Goal: Information Seeking & Learning: Learn about a topic

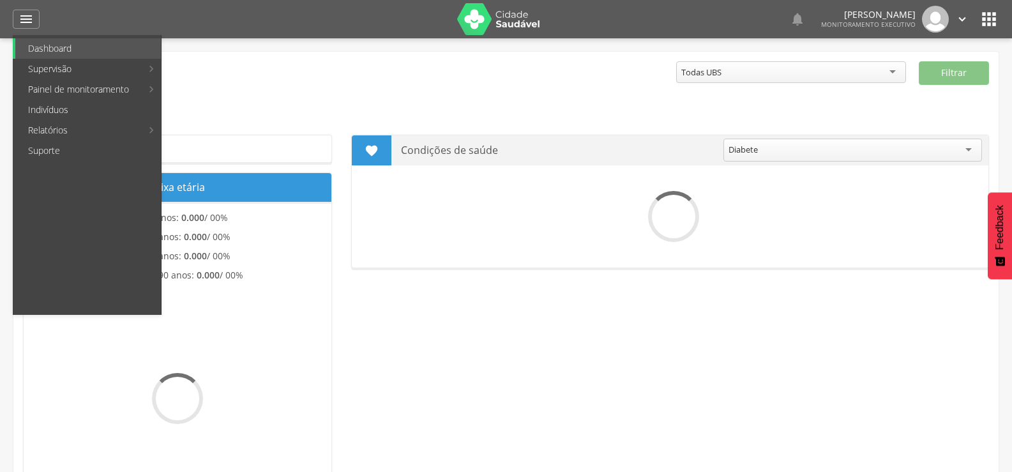
click at [28, 110] on link "Indivíduos" at bounding box center [88, 110] width 146 height 20
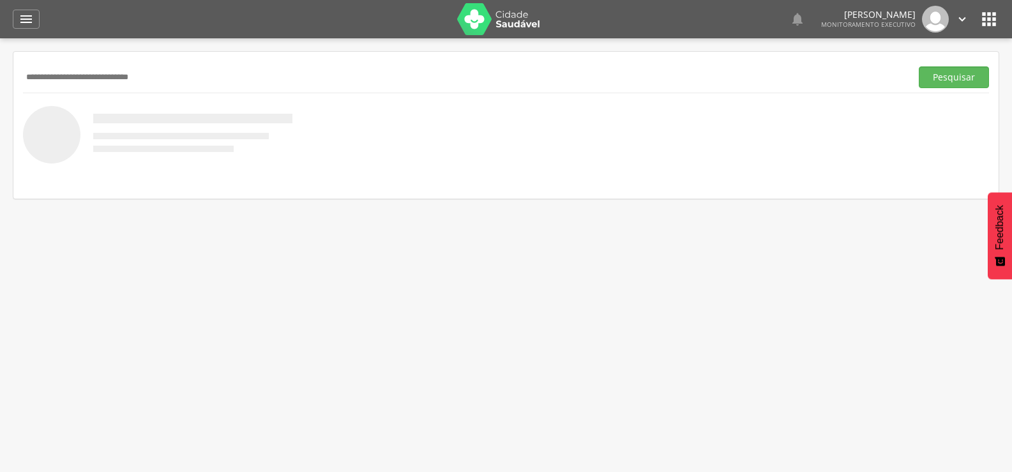
type input "**********"
click at [919, 66] on button "Pesquisar" at bounding box center [954, 77] width 70 height 22
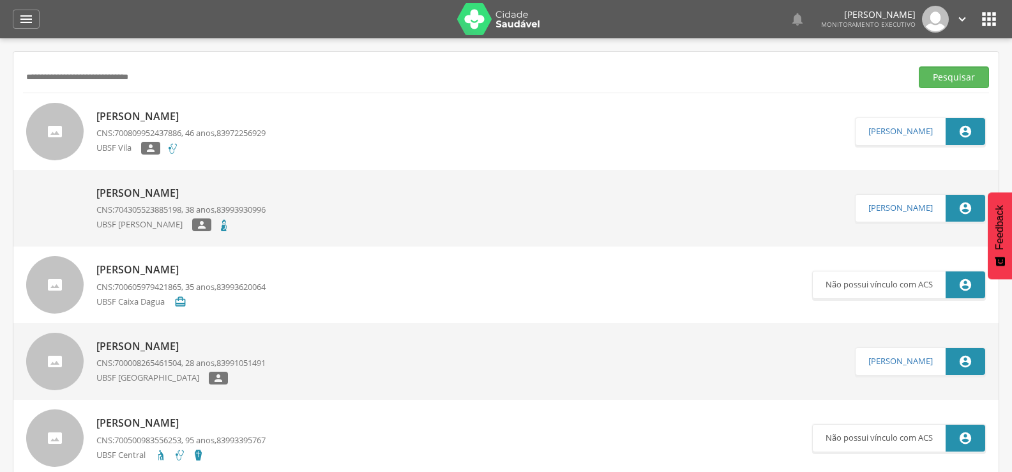
drag, startPoint x: 186, startPoint y: 69, endPoint x: 0, endPoint y: 70, distance: 186.4
click at [0, 70] on div " Supervisão  Distritos  Ubs Coordenador: - Queimadas / PB Intervalo de Tempo…" at bounding box center [506, 274] width 1012 height 472
type input "**********"
click at [919, 66] on button "Pesquisar" at bounding box center [954, 77] width 70 height 22
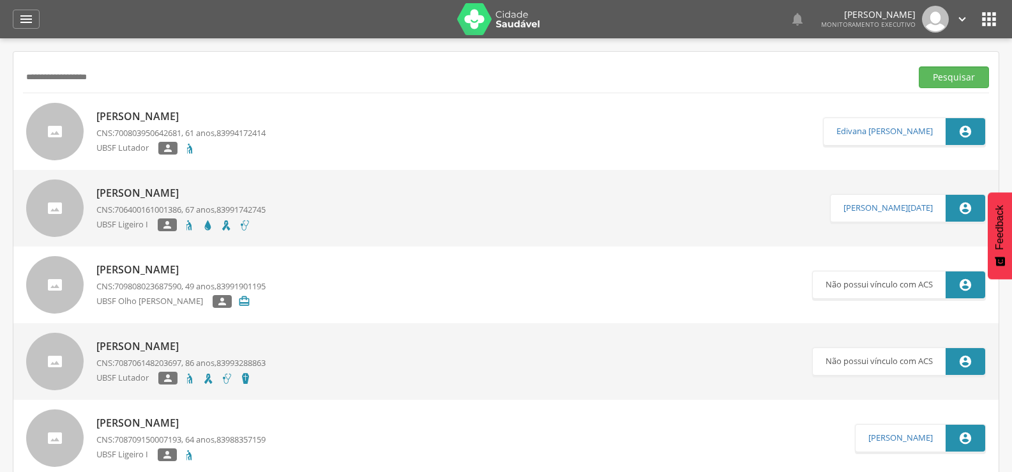
click at [153, 110] on p "Jose Barbosa Maciel" at bounding box center [180, 116] width 169 height 15
type input "**********"
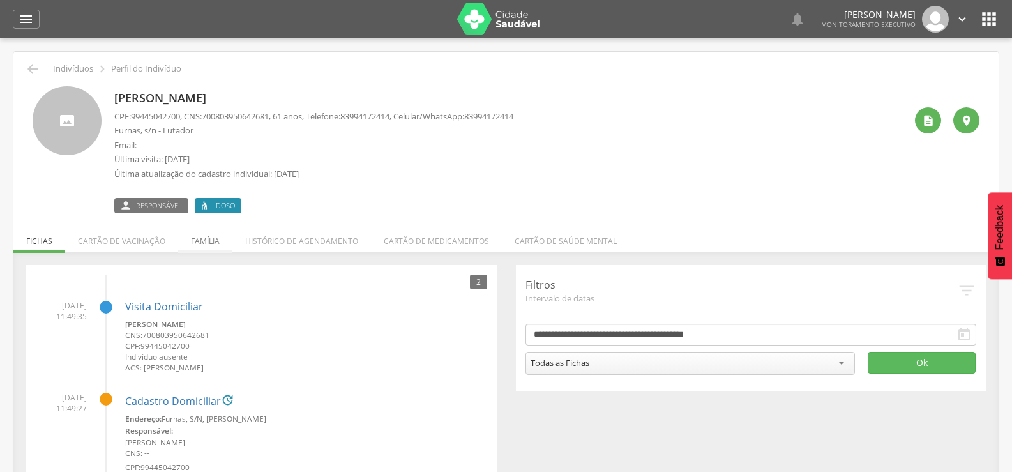
click at [207, 235] on li "Família" at bounding box center [205, 238] width 54 height 30
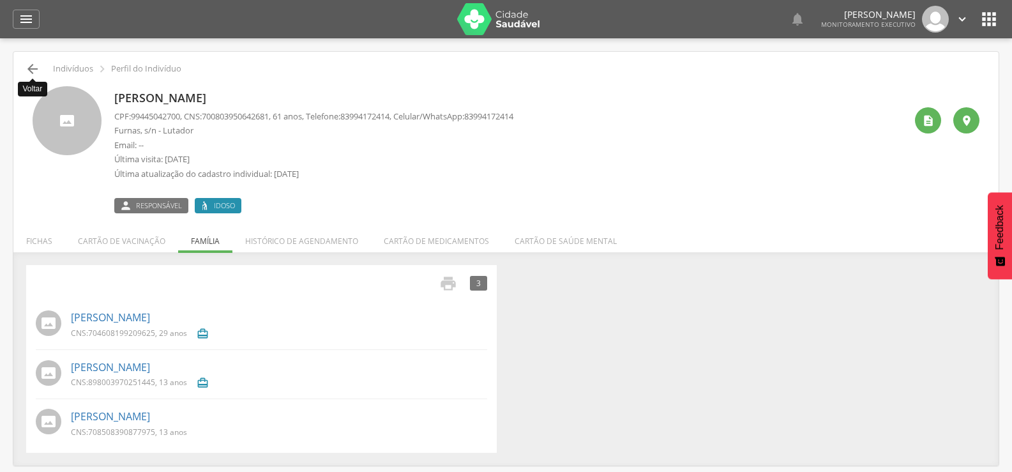
click at [27, 73] on icon "" at bounding box center [32, 68] width 15 height 15
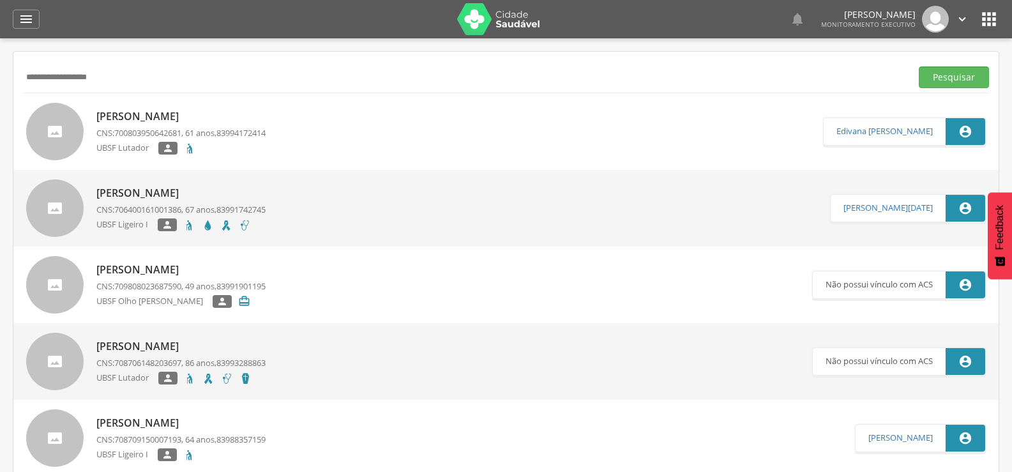
drag, startPoint x: 179, startPoint y: 68, endPoint x: 0, endPoint y: 77, distance: 179.0
click at [0, 77] on div " Supervisão  Distritos  Ubs Coordenador: - Queimadas / PB Intervalo de Tempo…" at bounding box center [506, 274] width 1012 height 472
type input "**********"
click at [919, 66] on button "Pesquisar" at bounding box center [954, 77] width 70 height 22
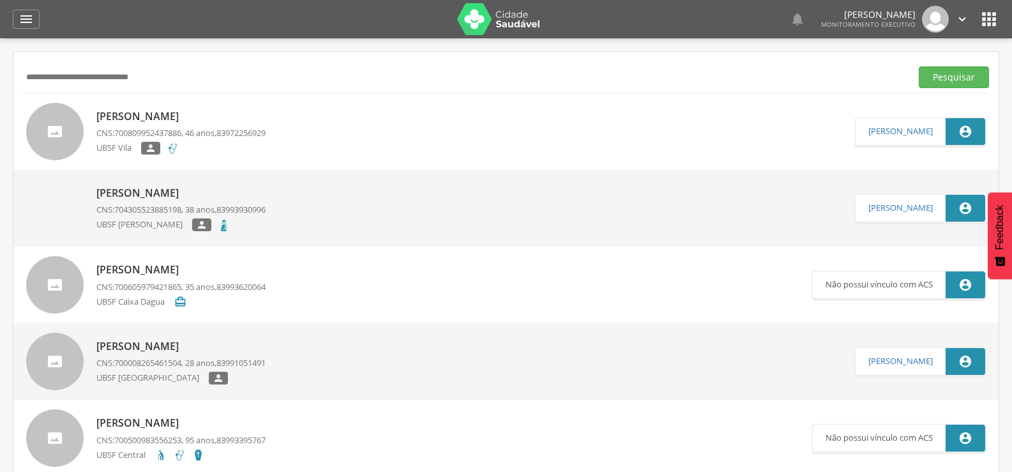
click at [156, 190] on p "[PERSON_NAME]" at bounding box center [180, 193] width 169 height 15
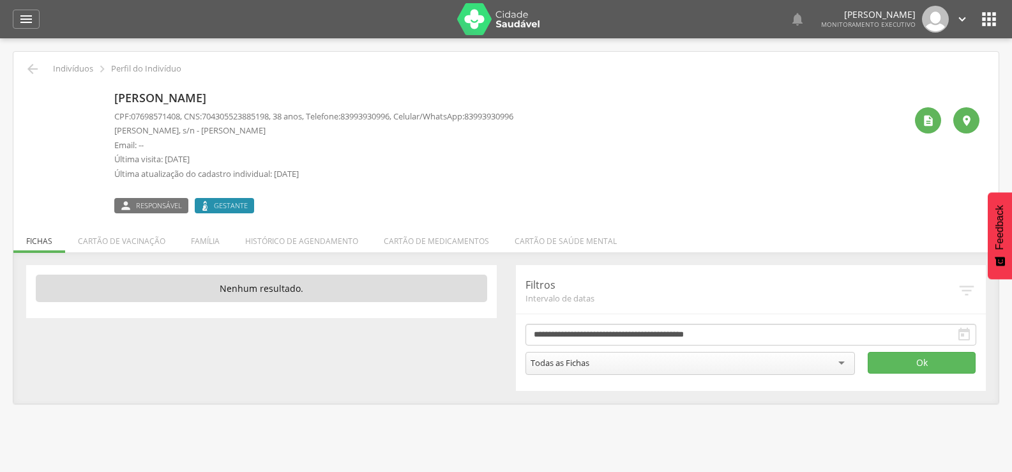
click at [192, 241] on li "Família" at bounding box center [205, 238] width 54 height 30
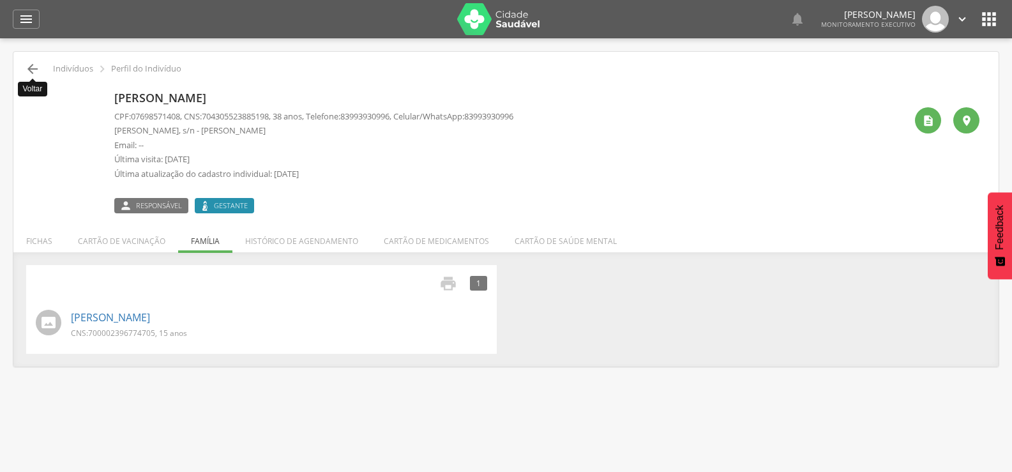
click at [27, 72] on icon "" at bounding box center [32, 68] width 15 height 15
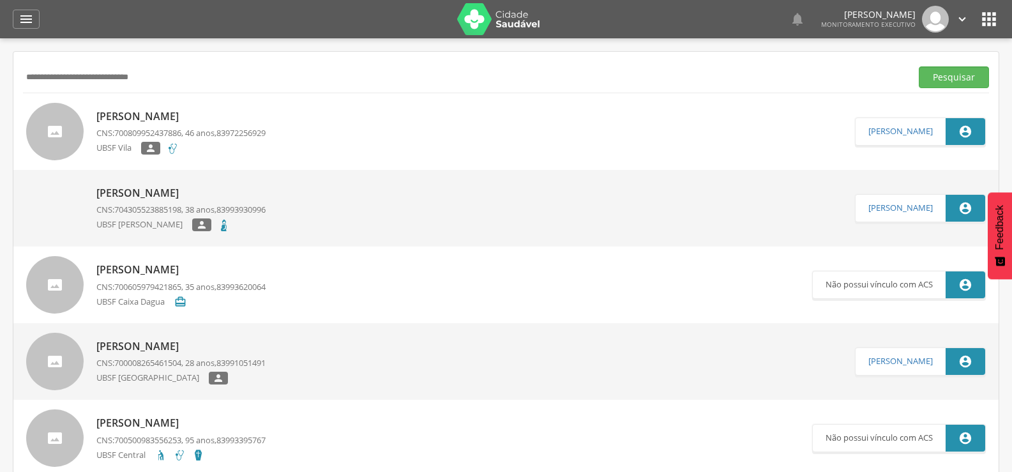
click at [143, 108] on div "Márcia Cristina da Silva CNS: 700809952437886 , 46 anos, 83972256929 UBSF Vila " at bounding box center [180, 131] width 169 height 53
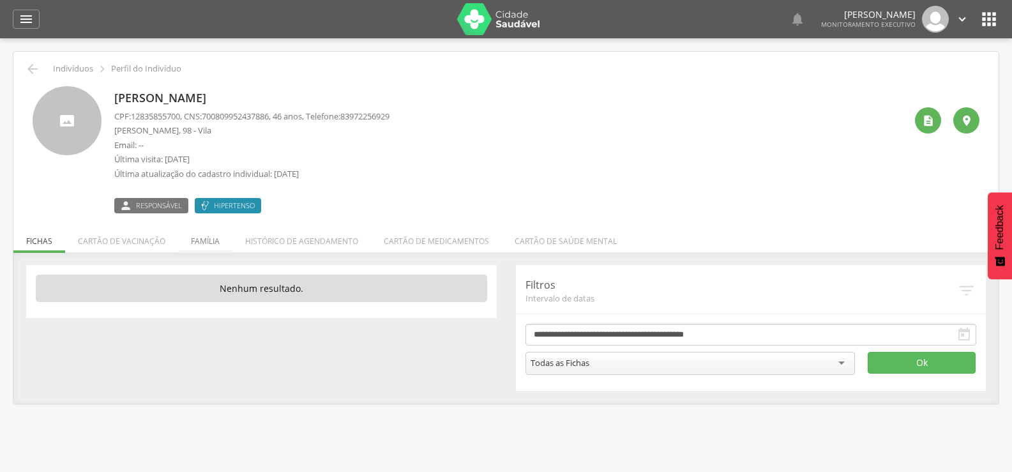
click at [197, 244] on li "Família" at bounding box center [205, 238] width 54 height 30
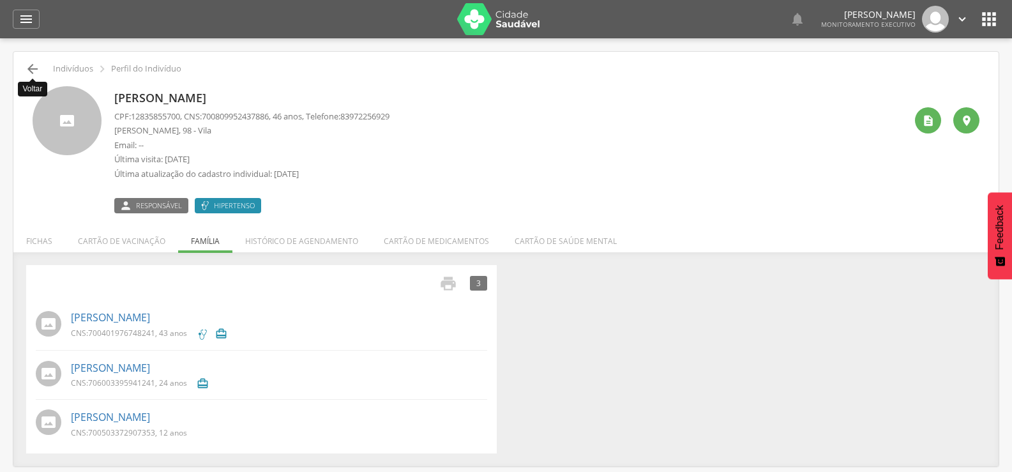
click at [30, 67] on icon "" at bounding box center [32, 68] width 15 height 15
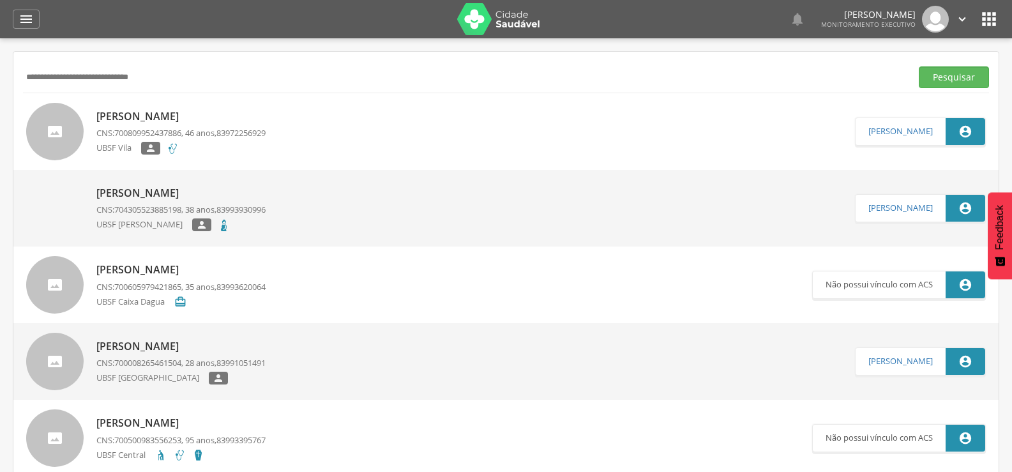
click at [240, 186] on p "[PERSON_NAME]" at bounding box center [180, 193] width 169 height 15
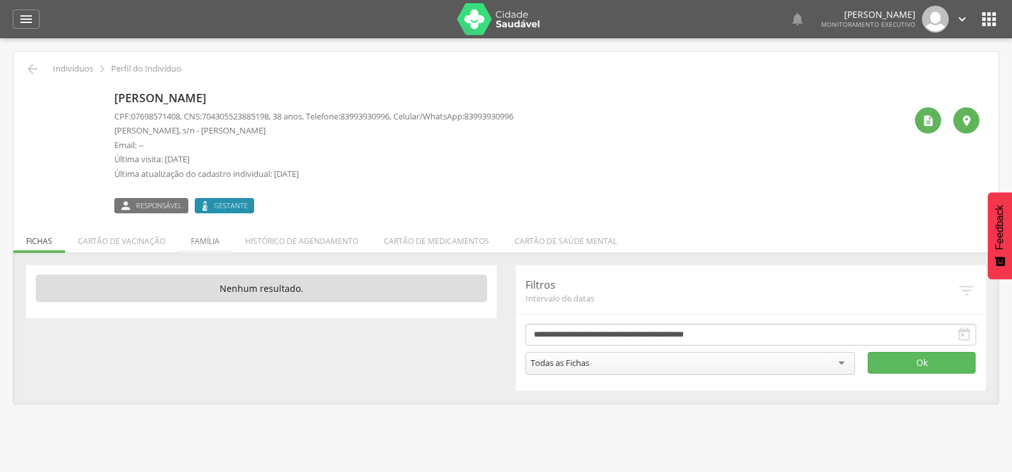
click at [205, 241] on li "Família" at bounding box center [205, 238] width 54 height 30
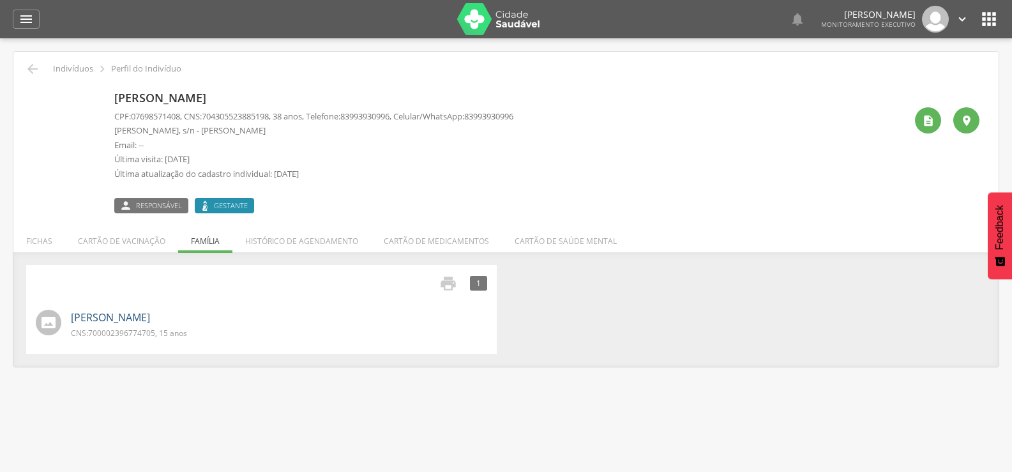
click at [150, 315] on link "[PERSON_NAME]" at bounding box center [110, 317] width 79 height 15
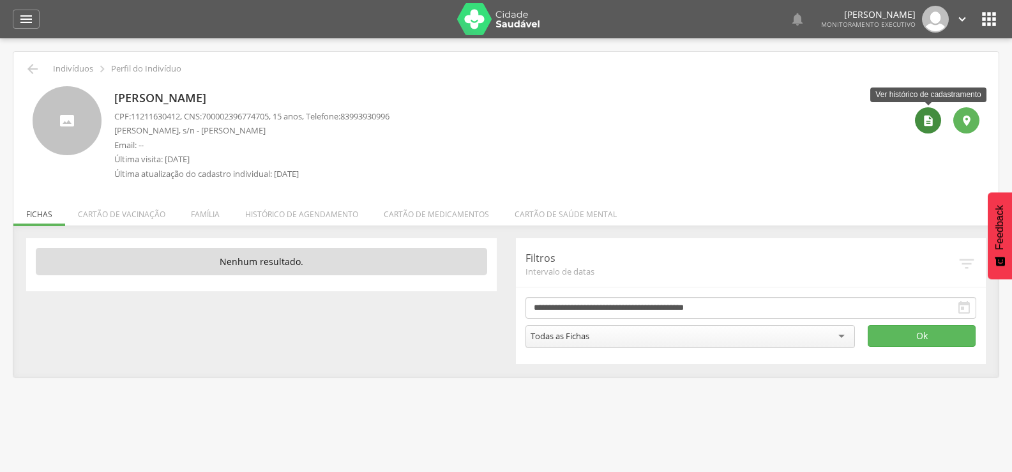
click at [921, 122] on div "" at bounding box center [928, 120] width 26 height 26
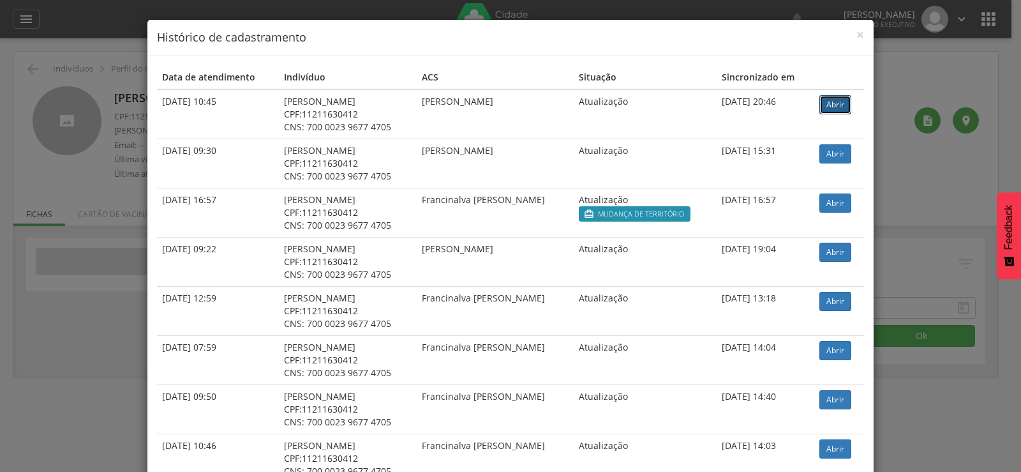
click at [841, 113] on link "Abrir" at bounding box center [836, 104] width 32 height 19
click at [100, 165] on div "× Histórico de cadastramento Data de atendimento Indivíduo ACS Situação Sincron…" at bounding box center [510, 236] width 1021 height 472
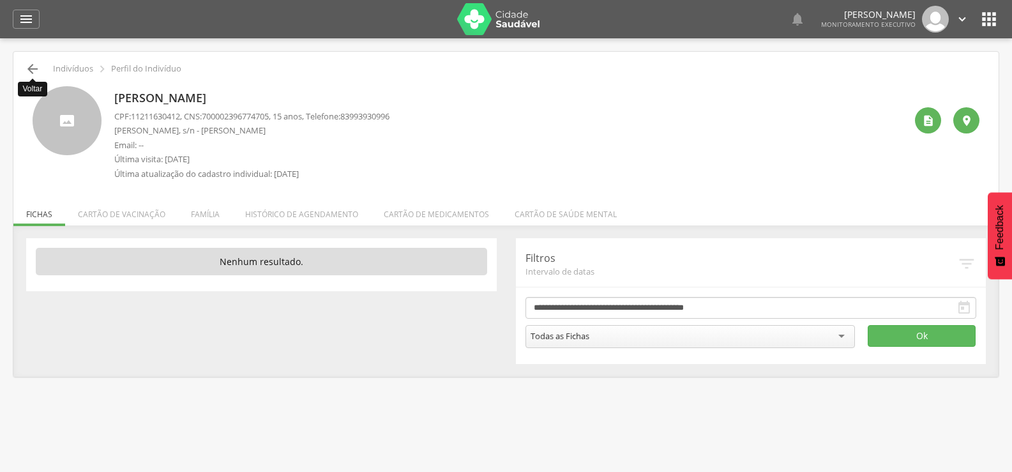
click at [28, 70] on icon "" at bounding box center [32, 68] width 15 height 15
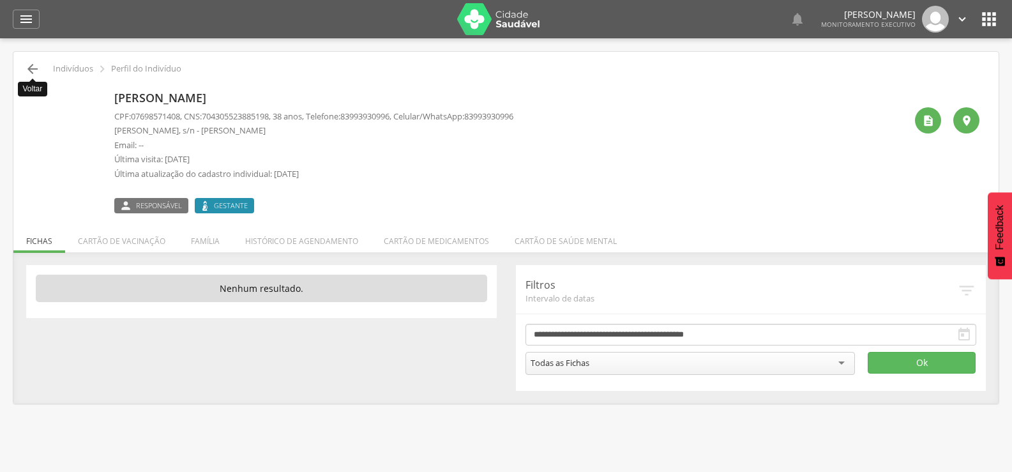
click at [28, 70] on icon "" at bounding box center [32, 68] width 15 height 15
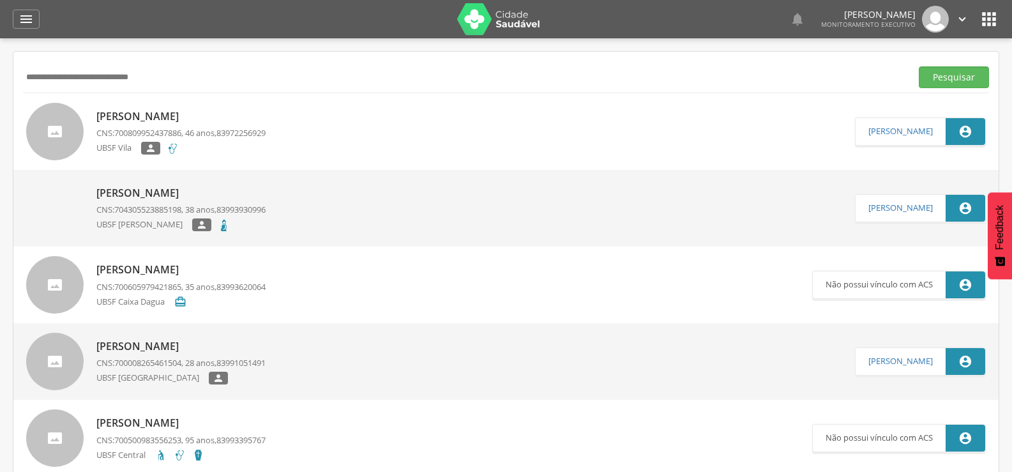
click at [170, 199] on p "[PERSON_NAME]" at bounding box center [180, 193] width 169 height 15
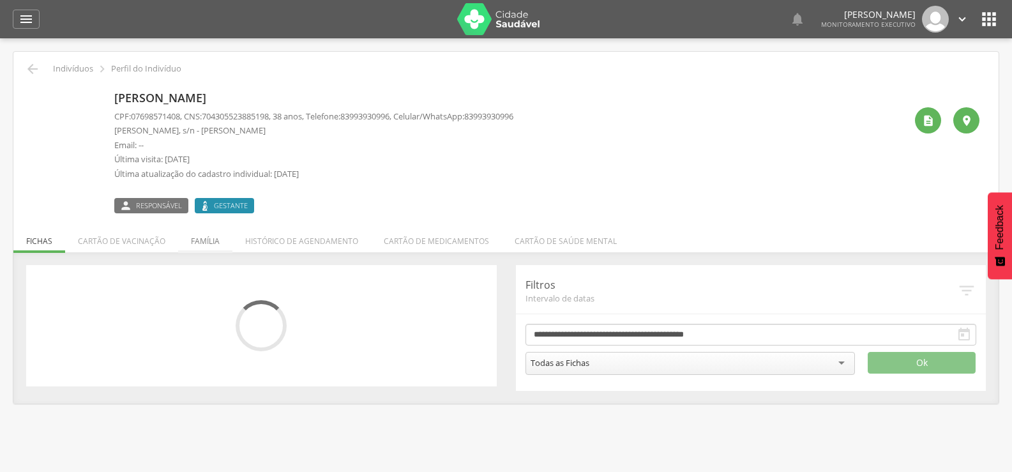
click at [192, 239] on li "Família" at bounding box center [205, 238] width 54 height 30
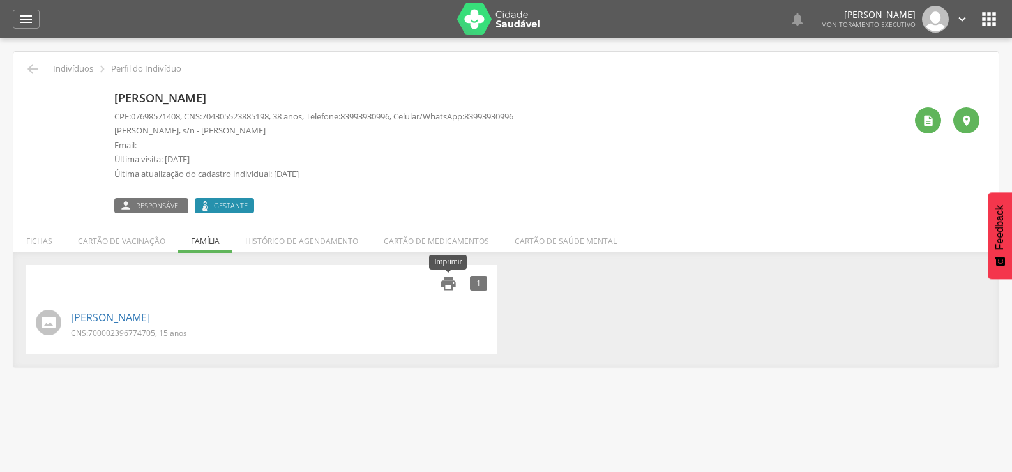
click at [448, 287] on icon "" at bounding box center [448, 284] width 18 height 18
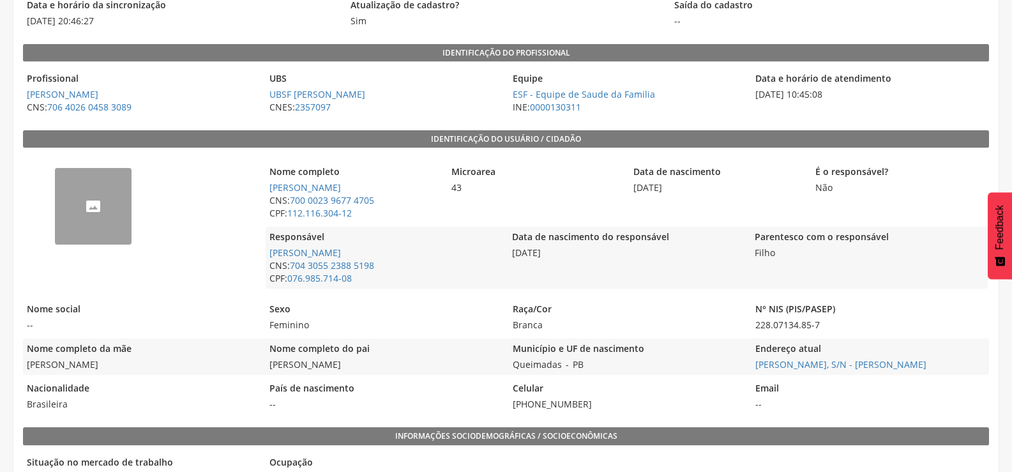
scroll to position [192, 0]
